Goal: Task Accomplishment & Management: Use online tool/utility

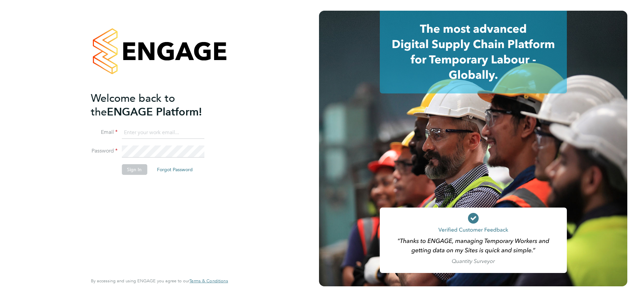
type input "j.belsten@setsquarerecruitment.com"
click at [138, 169] on button "Sign In" at bounding box center [134, 169] width 25 height 11
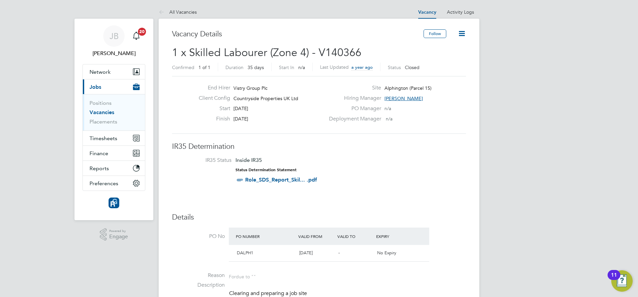
click at [111, 135] on span "Timesheets" at bounding box center [104, 138] width 28 height 6
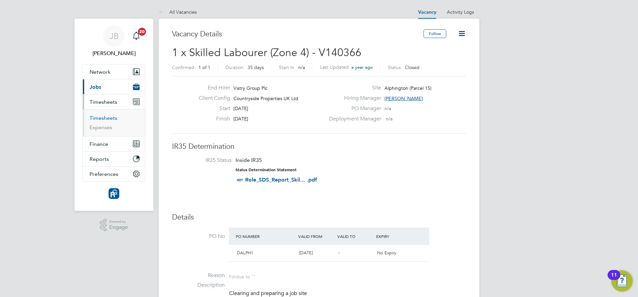
click at [104, 120] on link "Timesheets" at bounding box center [104, 118] width 28 height 6
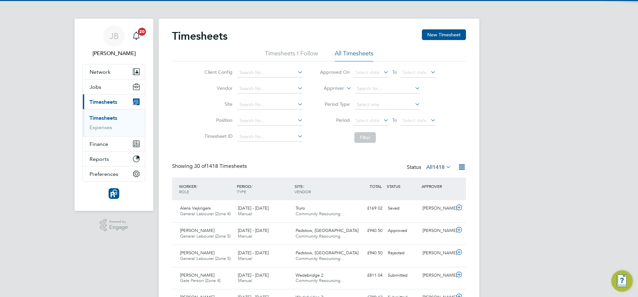
scroll to position [17, 58]
